Goal: Task Accomplishment & Management: Manage account settings

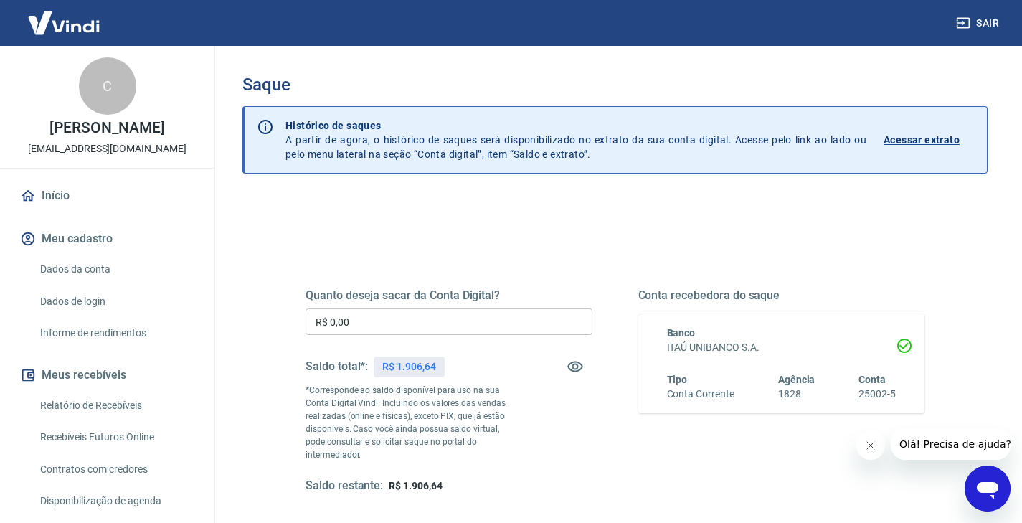
click at [867, 447] on icon "Fechar mensagem da empresa" at bounding box center [870, 445] width 7 height 7
click at [77, 199] on link "Início" at bounding box center [107, 196] width 180 height 32
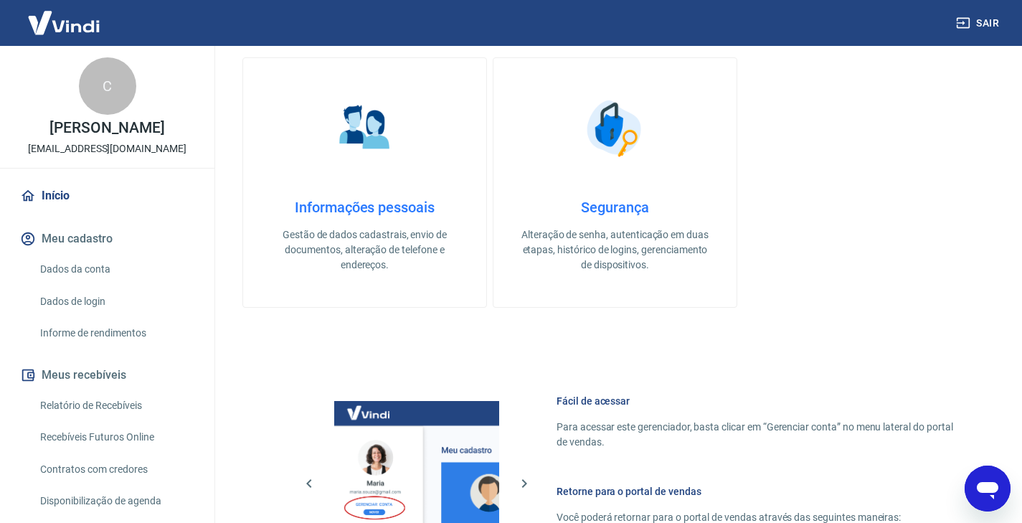
scroll to position [624, 0]
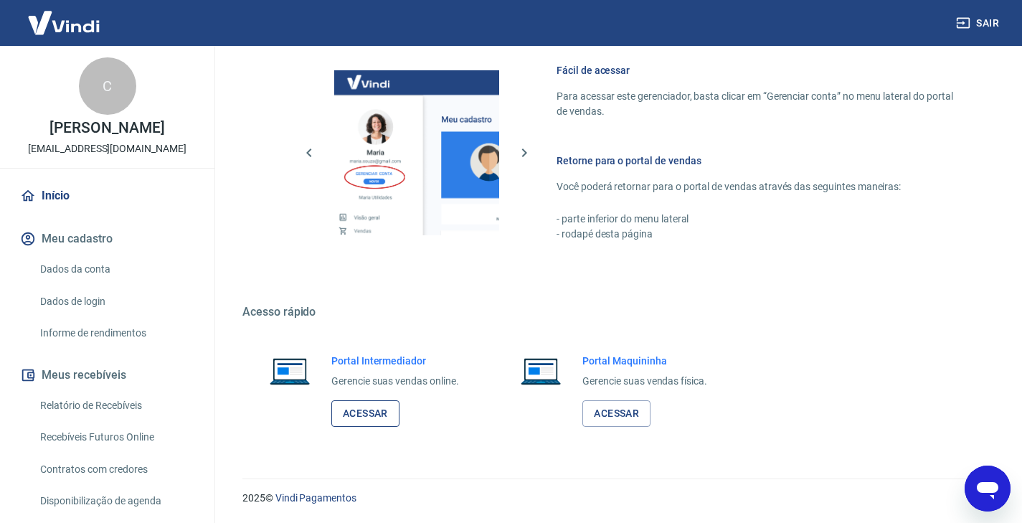
click at [378, 405] on link "Acessar" at bounding box center [365, 413] width 68 height 27
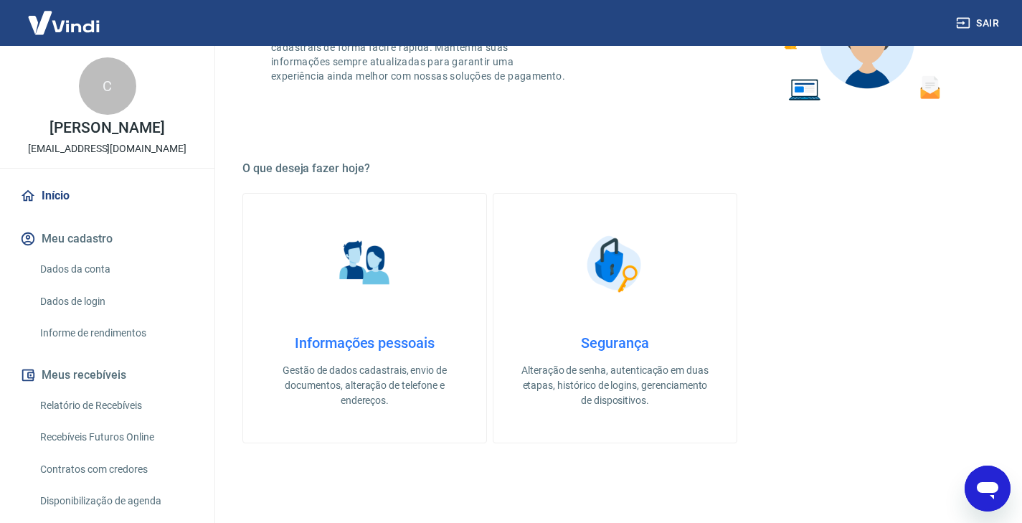
scroll to position [0, 0]
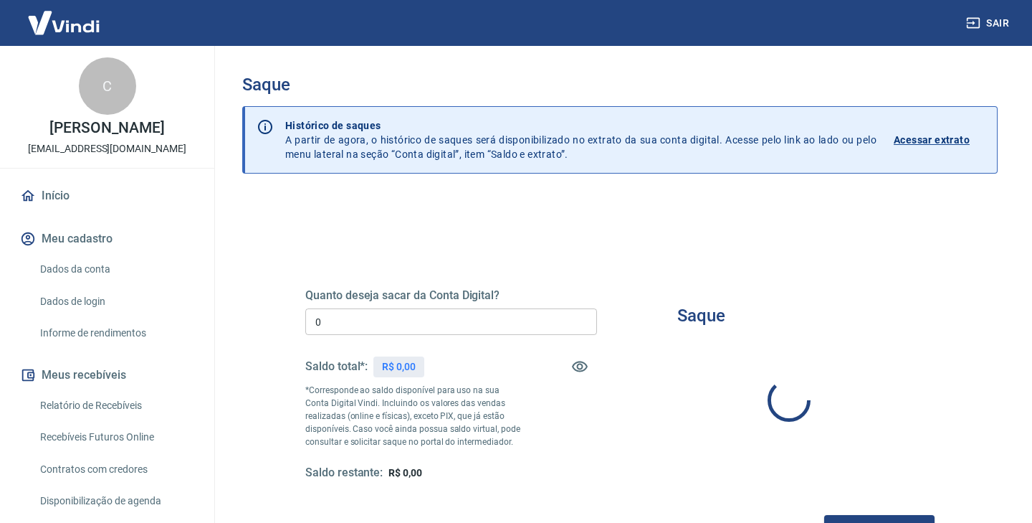
type input "R$ 0,00"
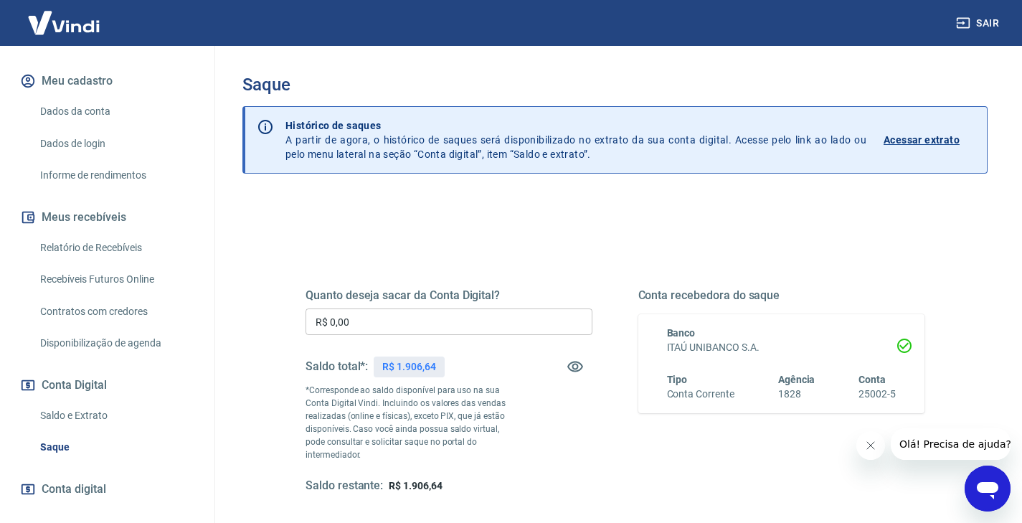
scroll to position [190, 0]
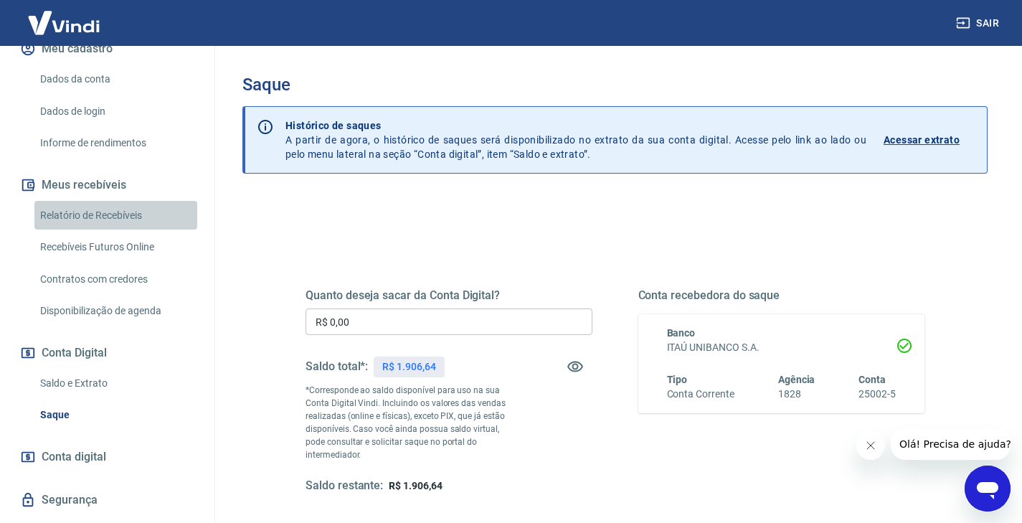
click at [120, 216] on link "Relatório de Recebíveis" at bounding box center [115, 215] width 163 height 29
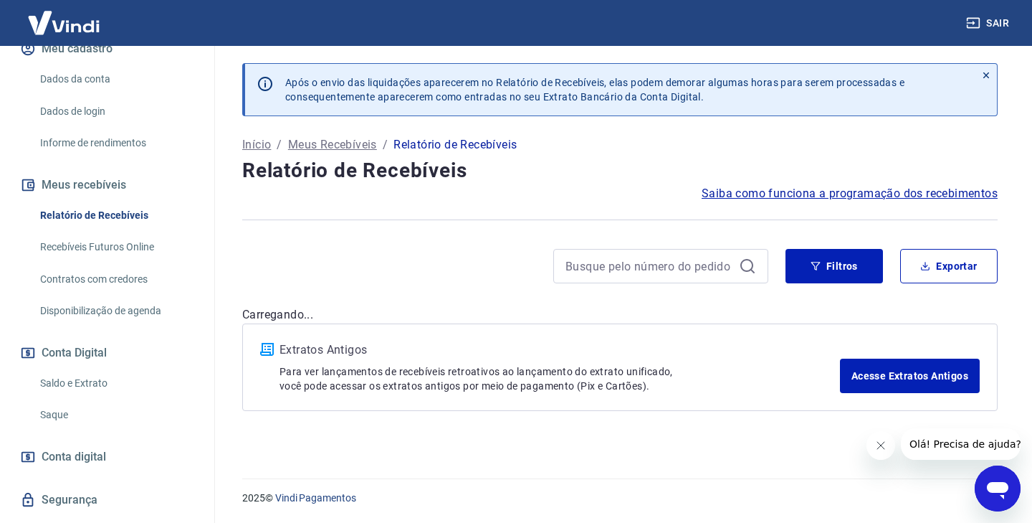
click at [110, 237] on link "Recebíveis Futuros Online" at bounding box center [115, 246] width 163 height 29
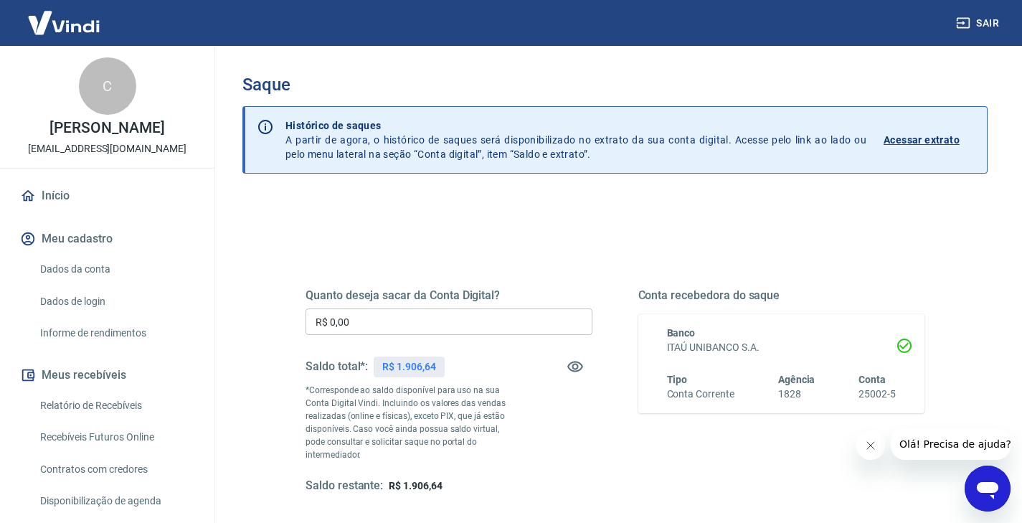
click at [872, 445] on icon "Fechar mensagem da empresa" at bounding box center [870, 444] width 11 height 11
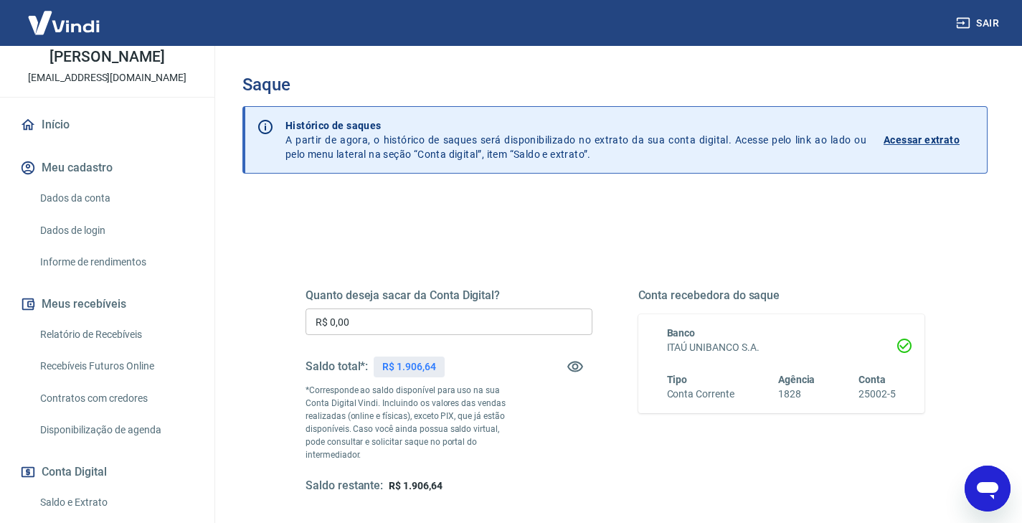
scroll to position [143, 0]
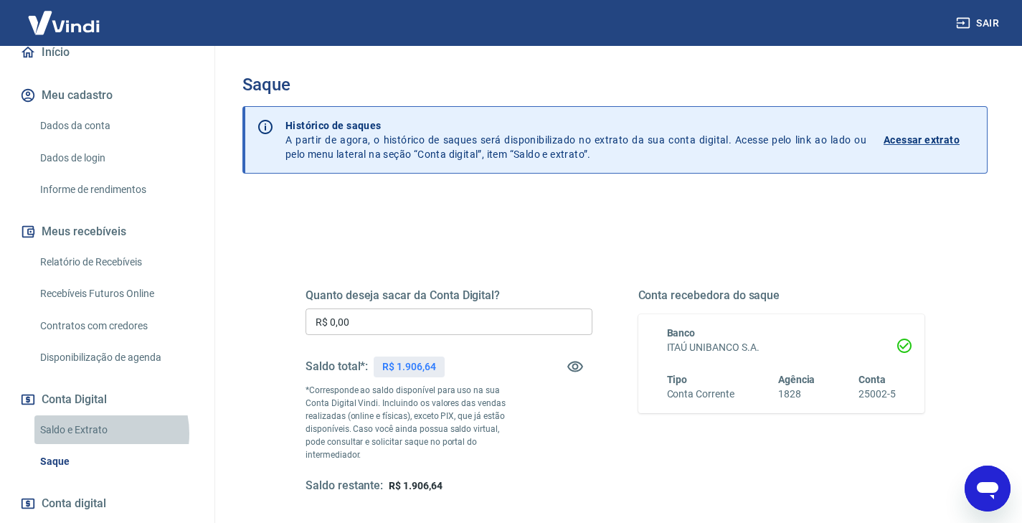
click at [92, 433] on link "Saldo e Extrato" at bounding box center [115, 429] width 163 height 29
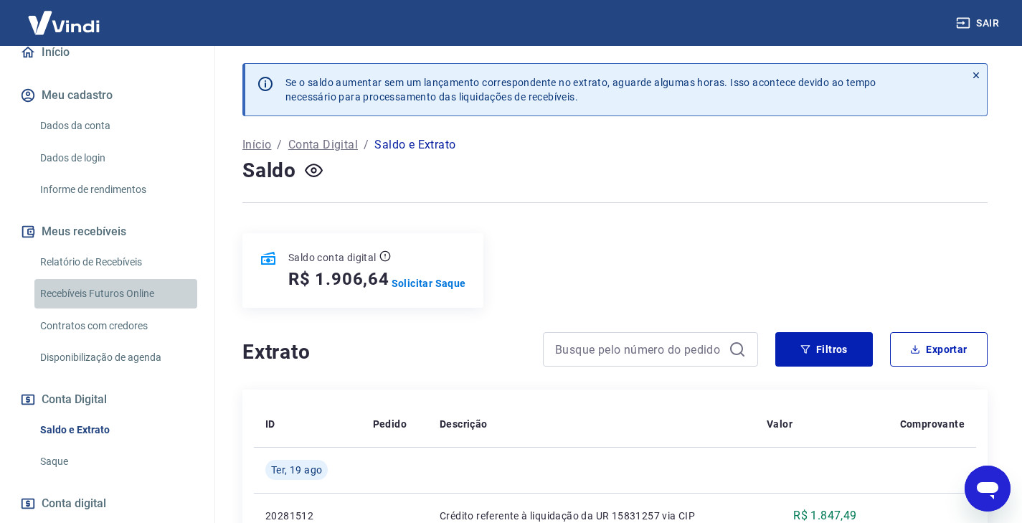
click at [124, 297] on link "Recebíveis Futuros Online" at bounding box center [115, 293] width 163 height 29
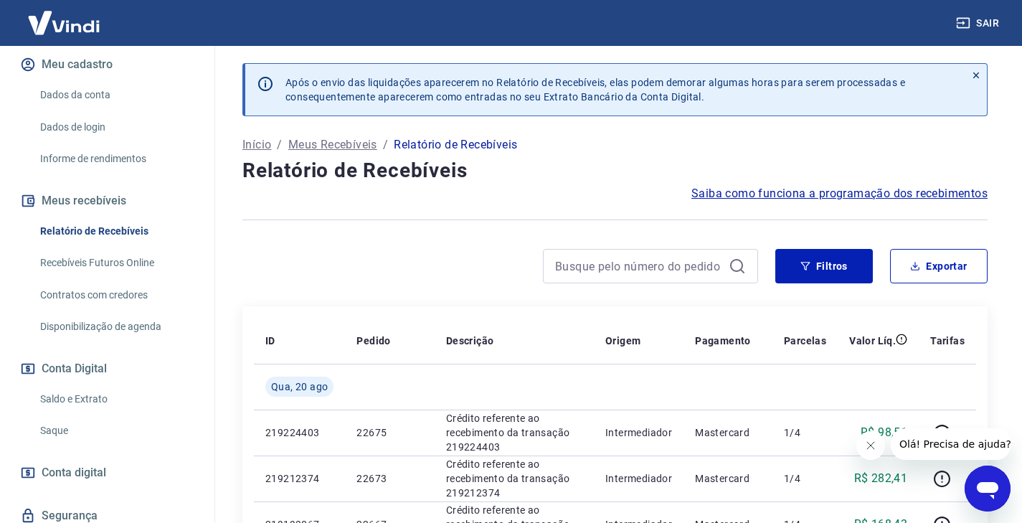
scroll to position [226, 0]
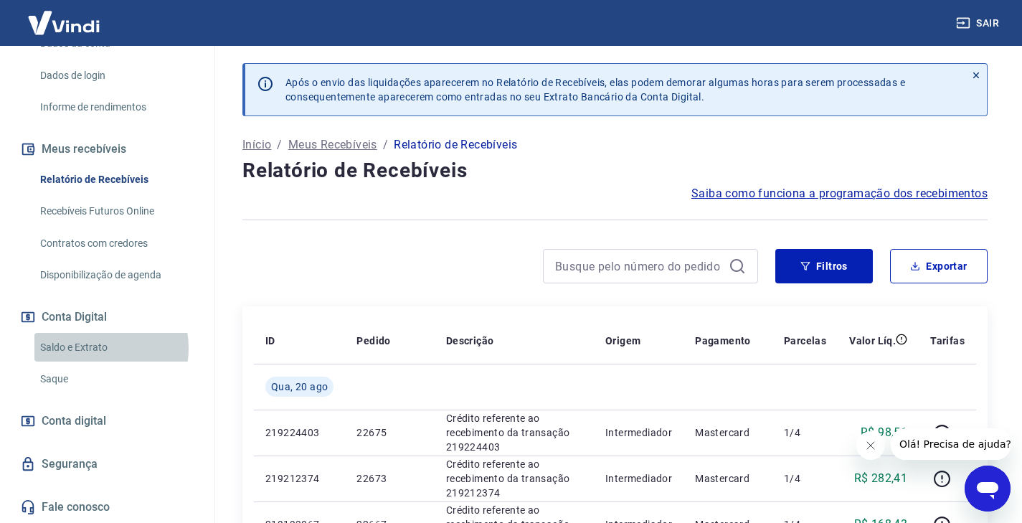
click at [95, 348] on link "Saldo e Extrato" at bounding box center [115, 347] width 163 height 29
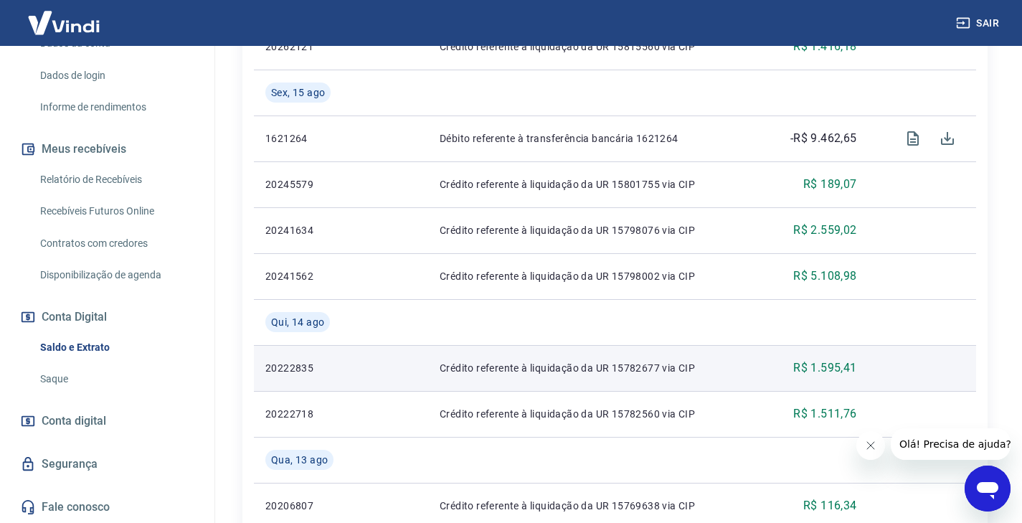
scroll to position [1208, 0]
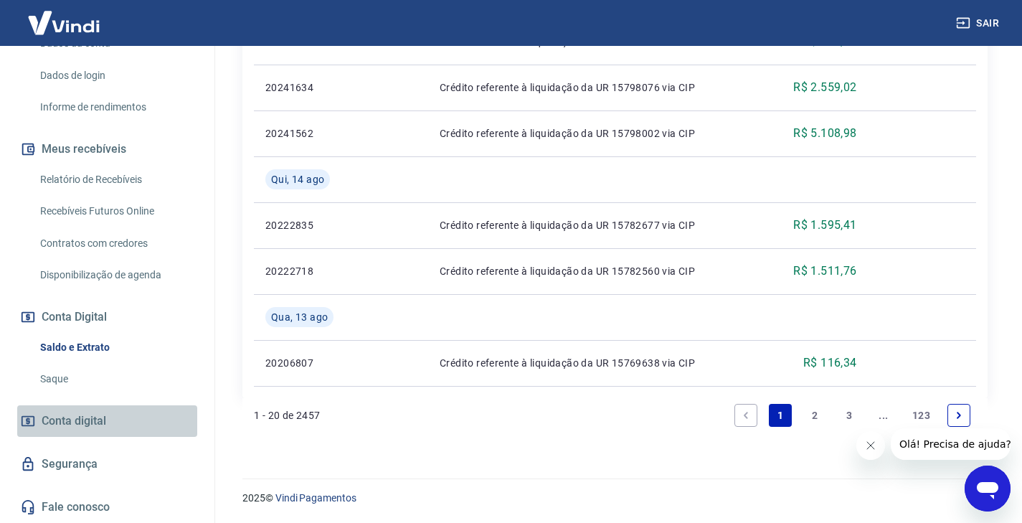
click at [109, 424] on link "Conta digital" at bounding box center [107, 421] width 180 height 32
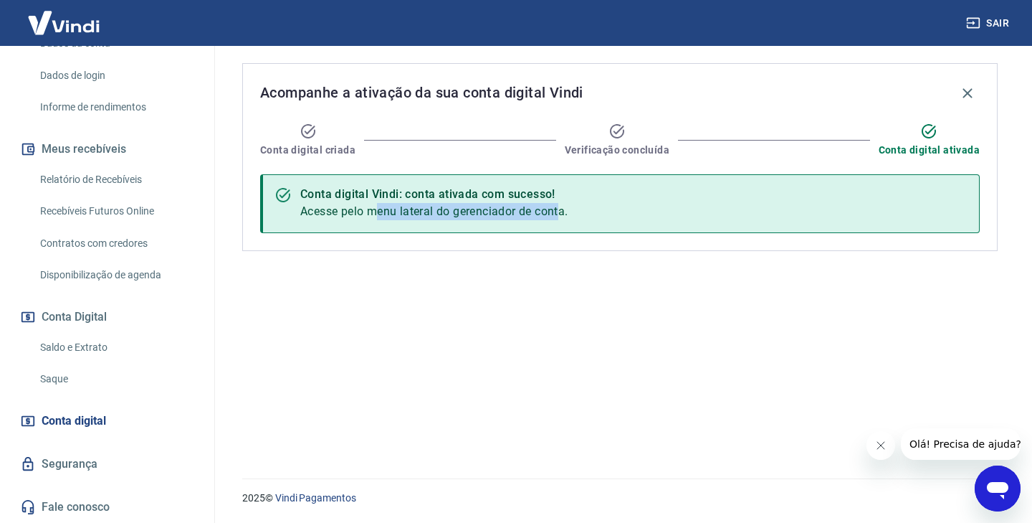
drag, startPoint x: 378, startPoint y: 211, endPoint x: 471, endPoint y: 247, distance: 99.2
click at [560, 216] on span "Acesse pelo menu lateral do gerenciador de conta." at bounding box center [434, 211] width 268 height 14
click at [106, 150] on button "Meus recebíveis" at bounding box center [107, 149] width 180 height 32
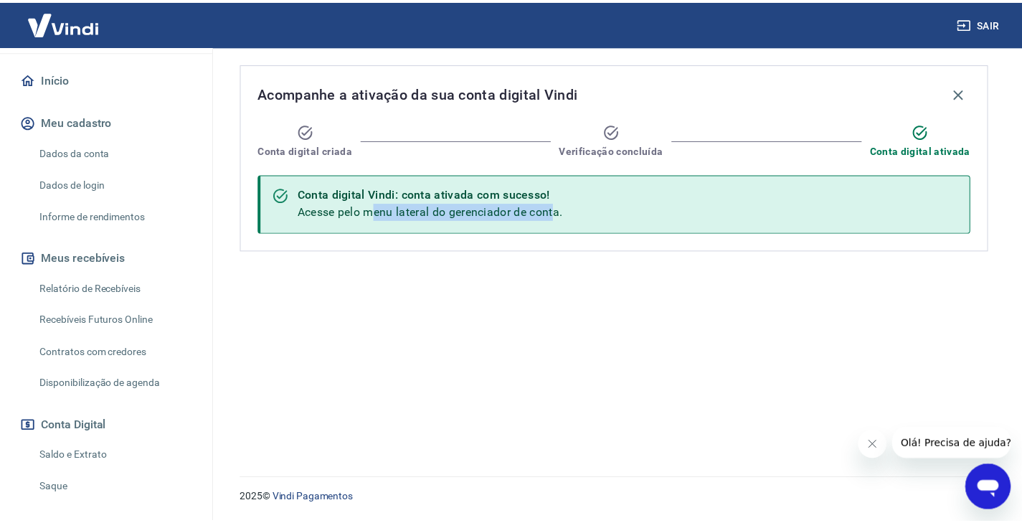
scroll to position [226, 0]
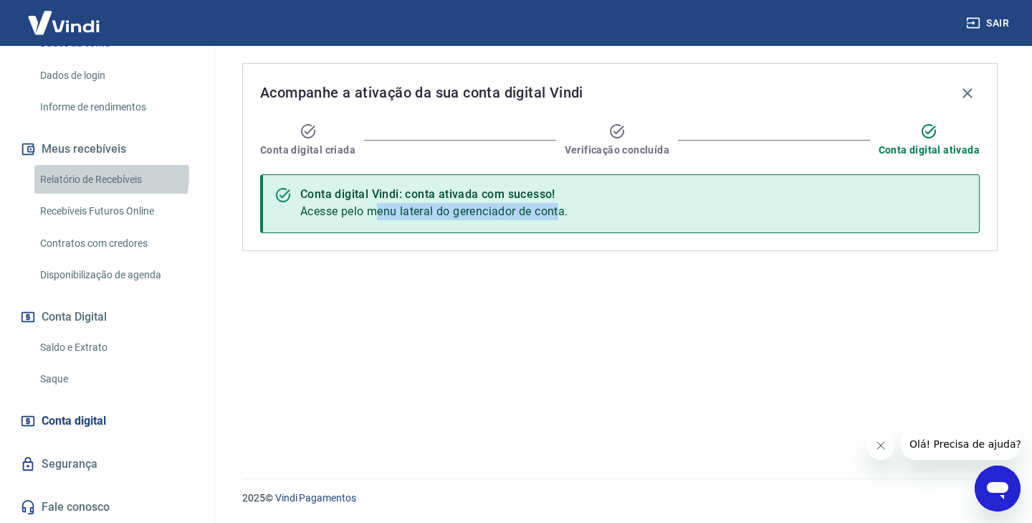
click at [107, 175] on link "Relatório de Recebíveis" at bounding box center [115, 179] width 163 height 29
